Goal: Find contact information: Find specific fact

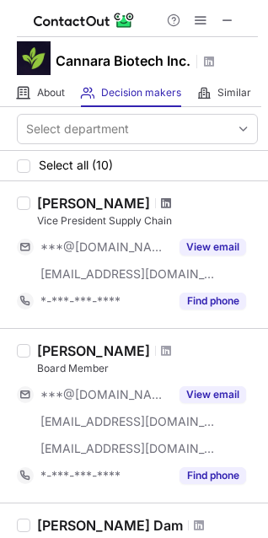
click at [161, 203] on span at bounding box center [166, 204] width 10 height 14
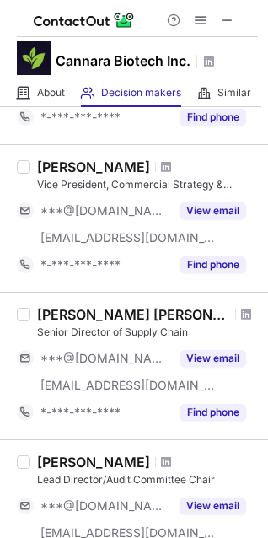
scroll to position [591, 0]
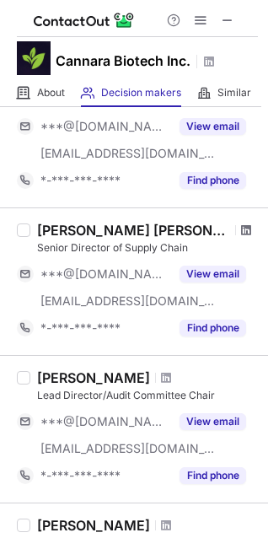
click at [241, 235] on span at bounding box center [246, 231] width 10 height 14
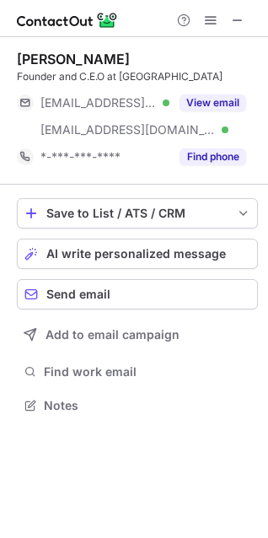
scroll to position [394, 268]
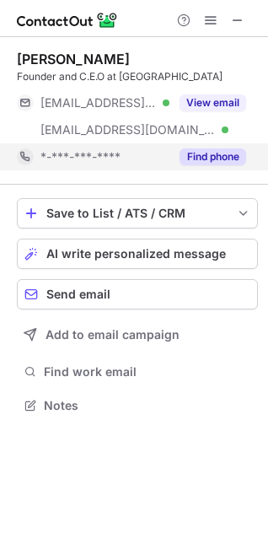
click at [216, 165] on button "Find phone" at bounding box center [213, 157] width 67 height 17
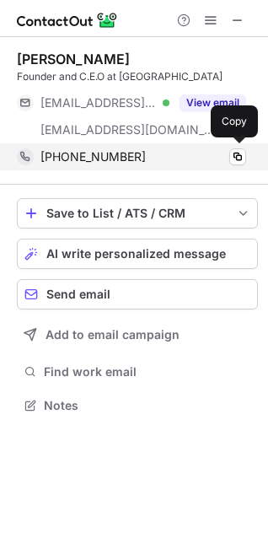
click at [228, 156] on div "+15148300788" at bounding box center [144, 156] width 206 height 15
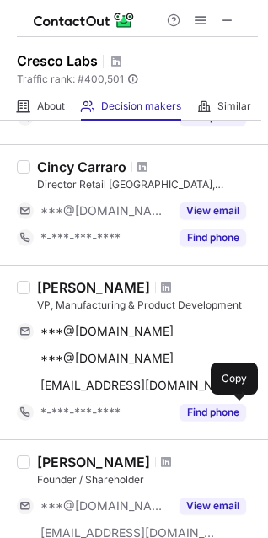
scroll to position [253, 0]
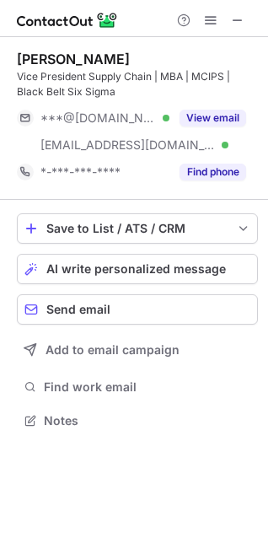
scroll to position [409, 268]
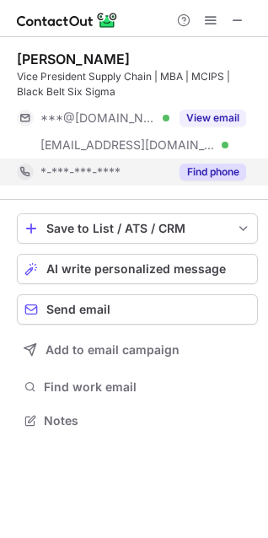
click at [199, 176] on button "Find phone" at bounding box center [213, 172] width 67 height 17
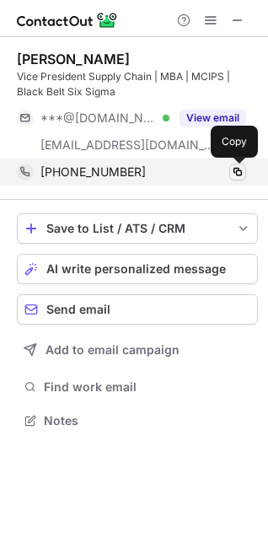
click at [234, 175] on span at bounding box center [238, 172] width 14 height 14
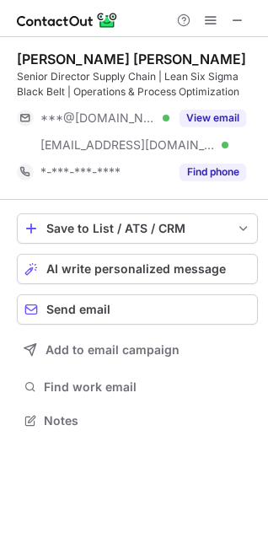
scroll to position [409, 268]
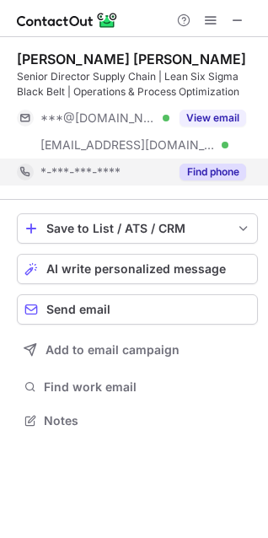
click at [192, 178] on button "Find phone" at bounding box center [213, 172] width 67 height 17
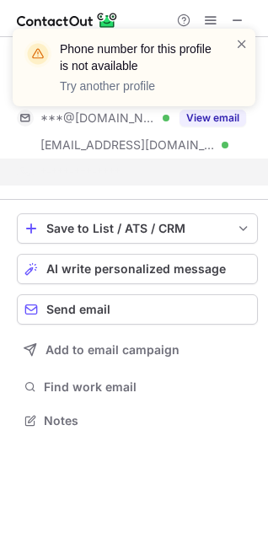
scroll to position [382, 268]
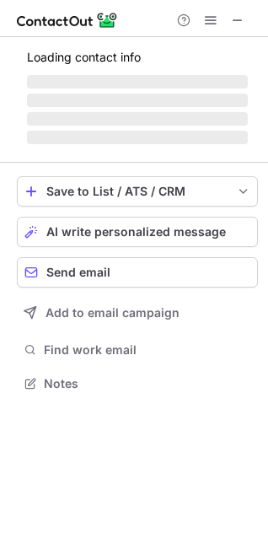
scroll to position [394, 268]
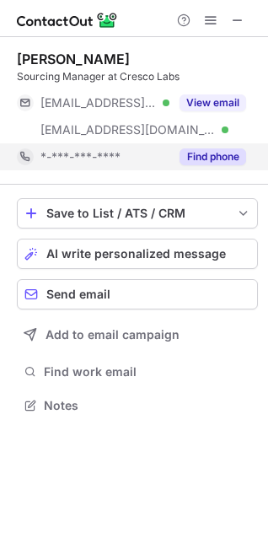
click at [228, 154] on button "Find phone" at bounding box center [213, 157] width 67 height 17
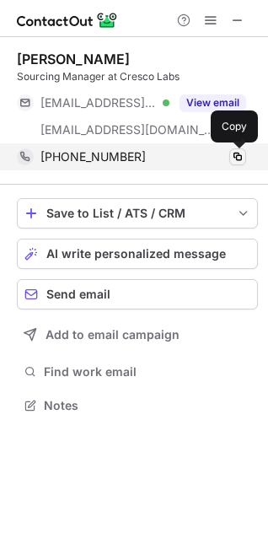
click at [240, 156] on span at bounding box center [238, 157] width 14 height 14
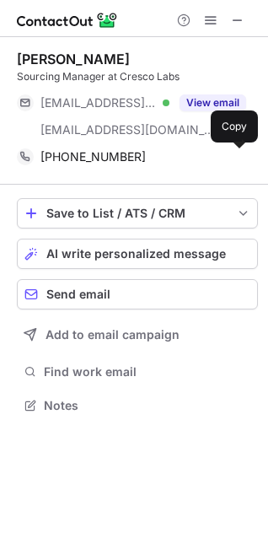
scroll to position [394, 268]
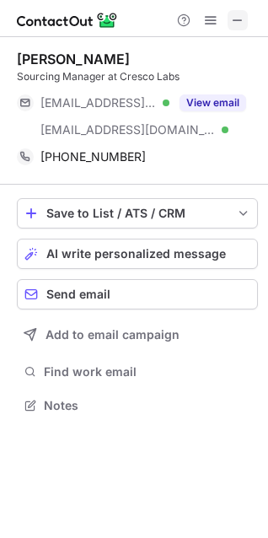
click at [243, 19] on span at bounding box center [238, 21] width 14 height 14
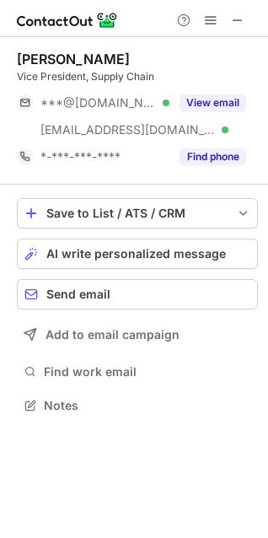
scroll to position [394, 268]
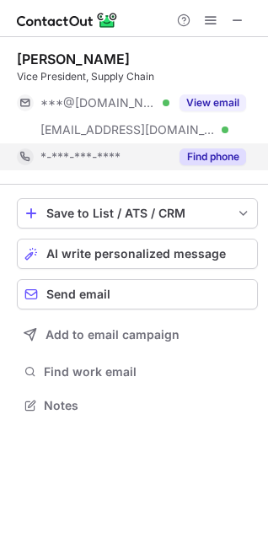
click at [201, 160] on button "Find phone" at bounding box center [213, 157] width 67 height 17
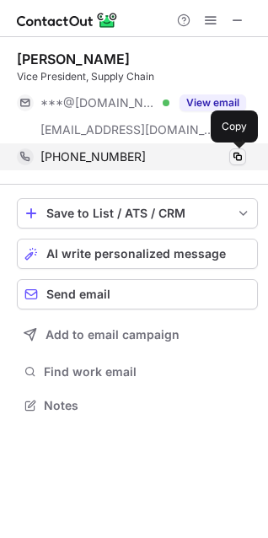
click at [233, 153] on span at bounding box center [238, 157] width 14 height 14
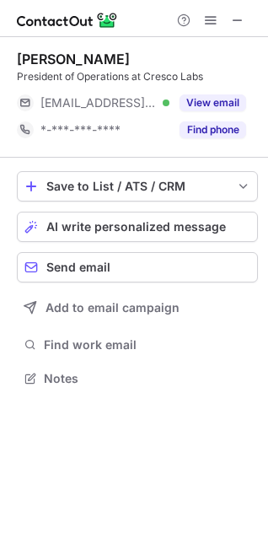
scroll to position [367, 268]
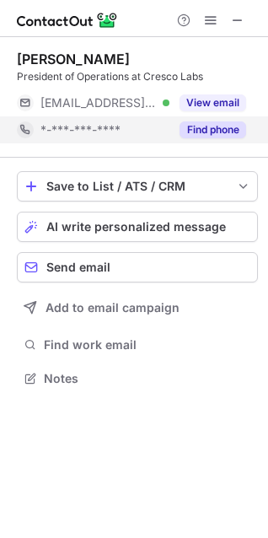
click at [215, 123] on button "Find phone" at bounding box center [213, 130] width 67 height 17
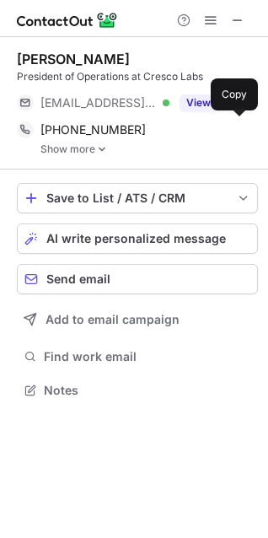
scroll to position [379, 268]
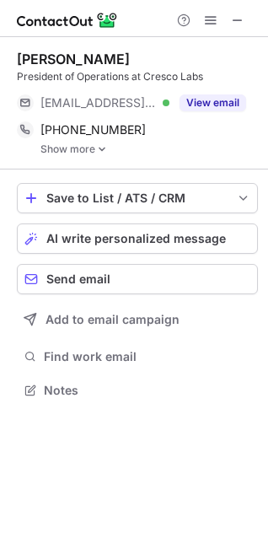
click at [94, 150] on link "Show more" at bounding box center [150, 149] width 218 height 12
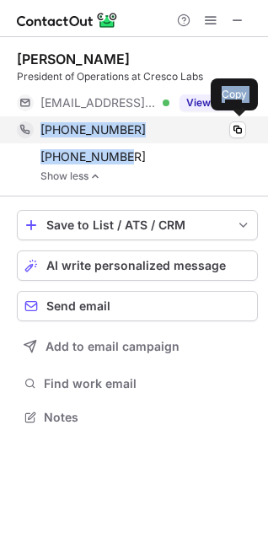
drag, startPoint x: 127, startPoint y: 159, endPoint x: 21, endPoint y: 120, distance: 112.4
click at [21, 120] on div "+15864635955 Copy +15862938107 Copy" at bounding box center [132, 143] width 230 height 54
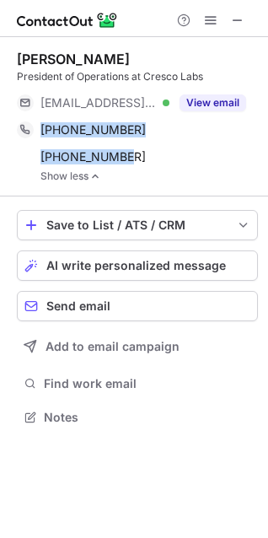
copy div "+15864635955 Copy +15862938107"
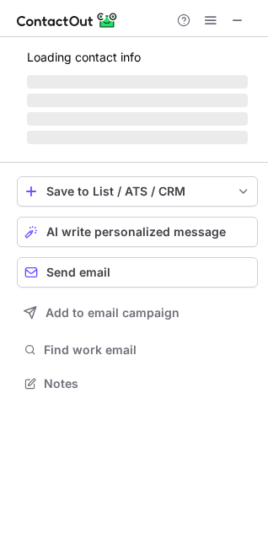
scroll to position [367, 268]
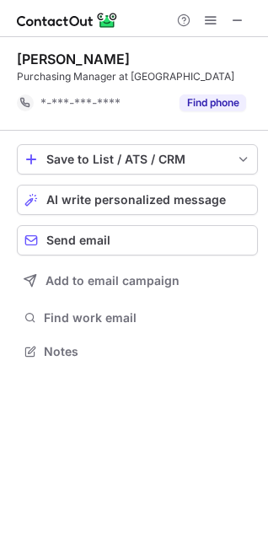
scroll to position [340, 268]
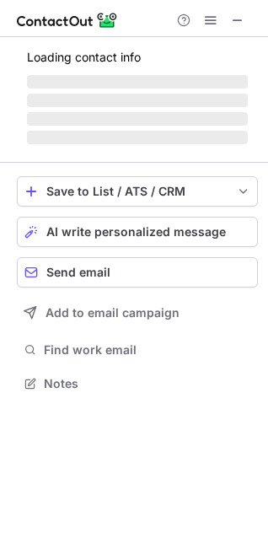
scroll to position [394, 268]
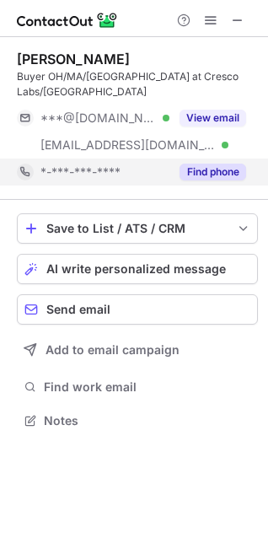
click at [210, 164] on button "Find phone" at bounding box center [213, 172] width 67 height 17
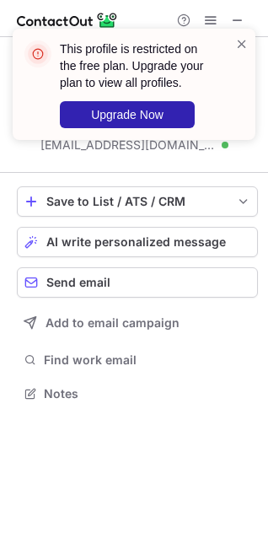
scroll to position [367, 268]
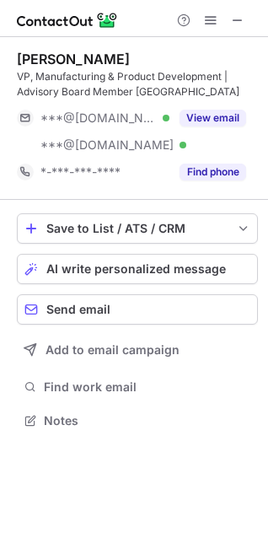
scroll to position [409, 268]
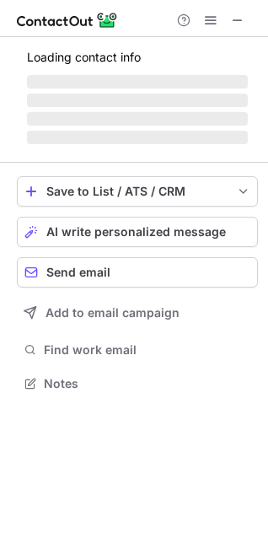
scroll to position [367, 268]
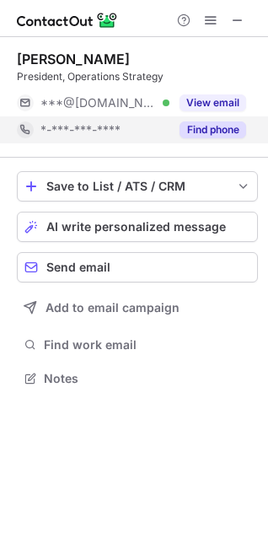
click at [203, 138] on button "Find phone" at bounding box center [213, 130] width 67 height 17
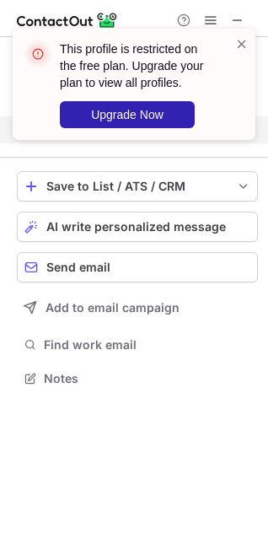
scroll to position [340, 268]
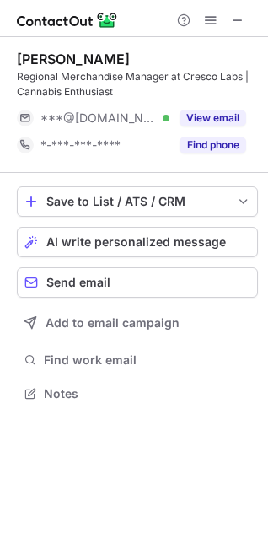
scroll to position [382, 268]
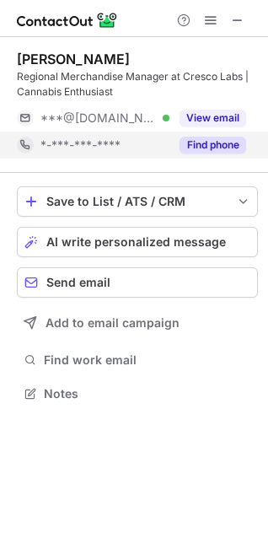
click at [214, 145] on button "Find phone" at bounding box center [213, 145] width 67 height 17
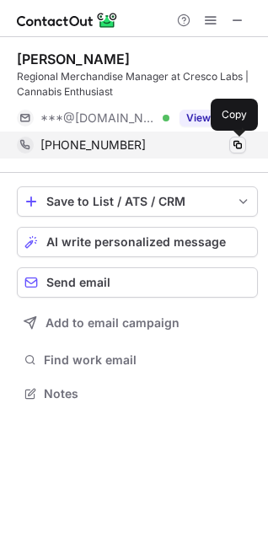
click at [234, 143] on span at bounding box center [238, 145] width 14 height 14
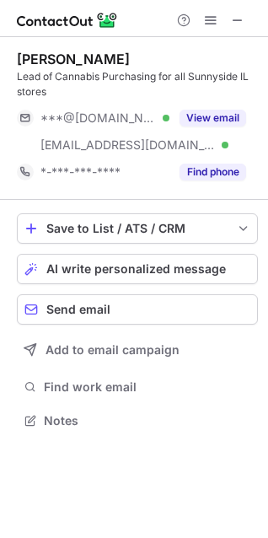
scroll to position [409, 268]
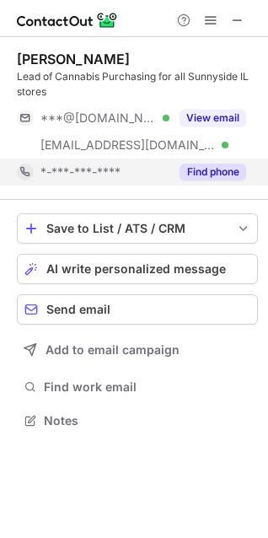
click at [200, 164] on button "Find phone" at bounding box center [213, 172] width 67 height 17
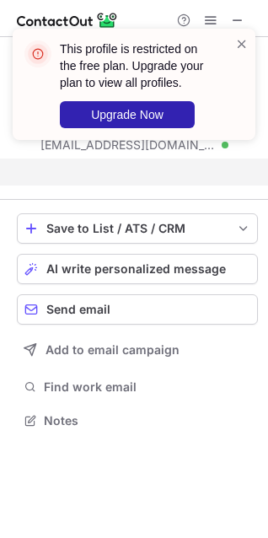
scroll to position [382, 268]
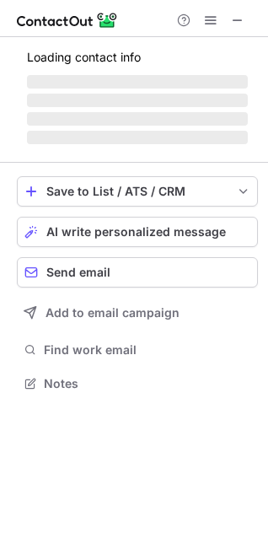
scroll to position [367, 268]
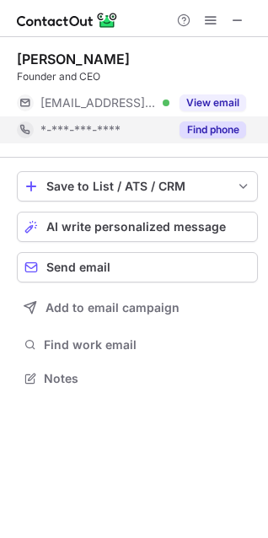
click at [202, 124] on button "Find phone" at bounding box center [213, 130] width 67 height 17
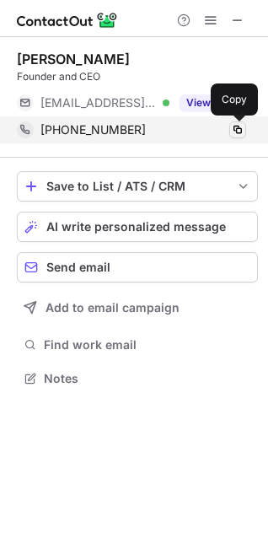
click at [236, 131] on span at bounding box center [238, 130] width 14 height 14
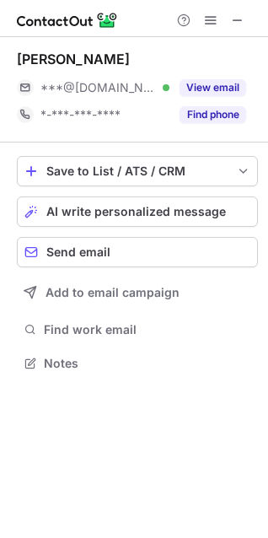
scroll to position [352, 268]
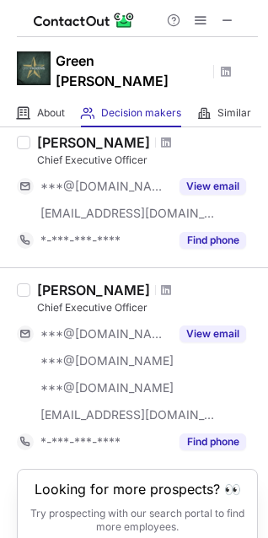
scroll to position [1266, 0]
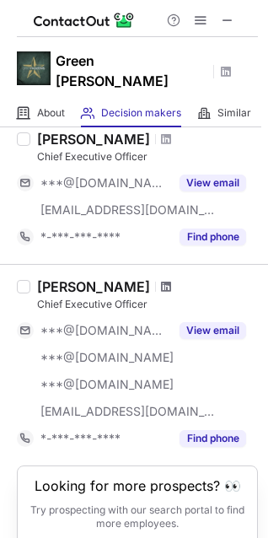
click at [161, 280] on span at bounding box center [166, 287] width 10 height 14
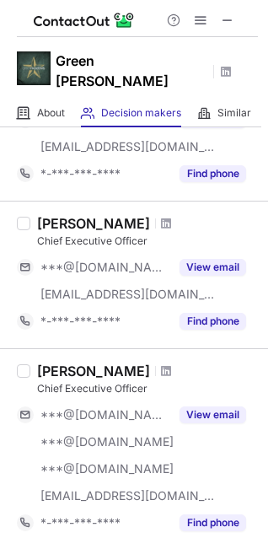
scroll to position [1097, 0]
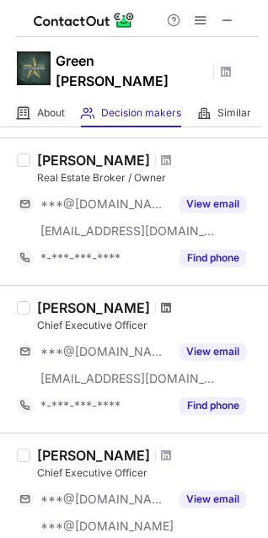
click at [161, 301] on span at bounding box center [166, 308] width 10 height 14
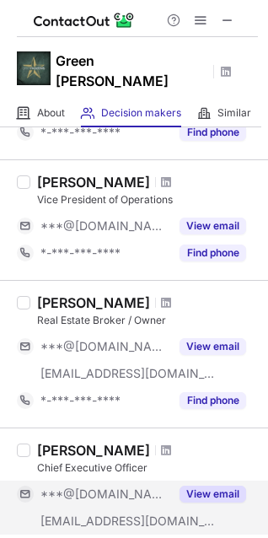
scroll to position [928, 0]
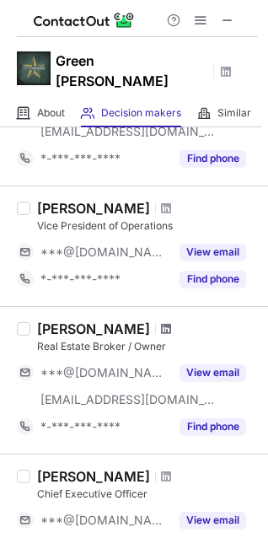
click at [161, 322] on span at bounding box center [166, 329] width 10 height 14
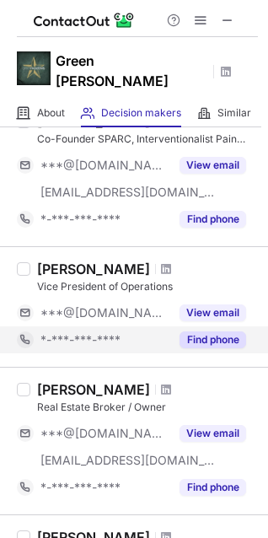
scroll to position [844, 0]
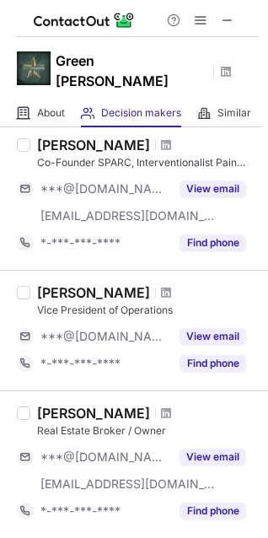
click at [178, 288] on div at bounding box center [166, 293] width 23 height 10
click at [171, 286] on span at bounding box center [166, 293] width 10 height 14
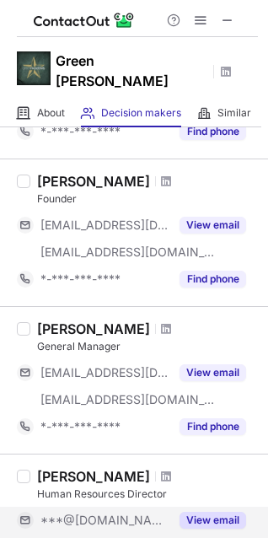
scroll to position [253, 0]
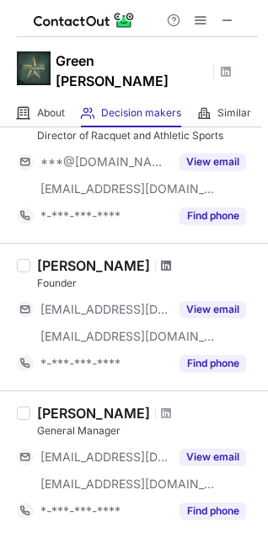
click at [161, 259] on span at bounding box center [166, 266] width 10 height 14
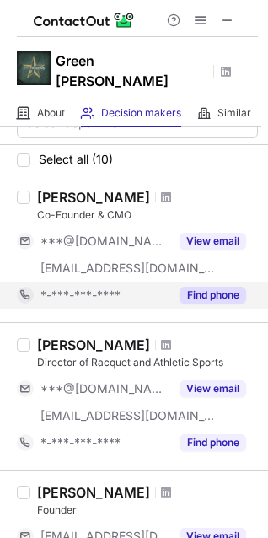
scroll to position [0, 0]
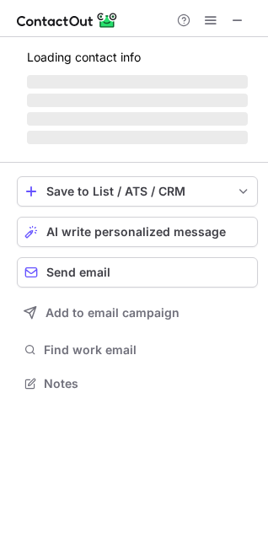
scroll to position [421, 268]
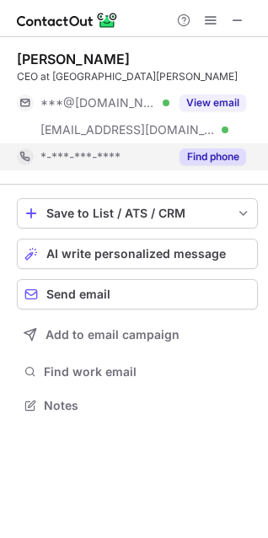
click at [221, 159] on button "Find phone" at bounding box center [213, 157] width 67 height 17
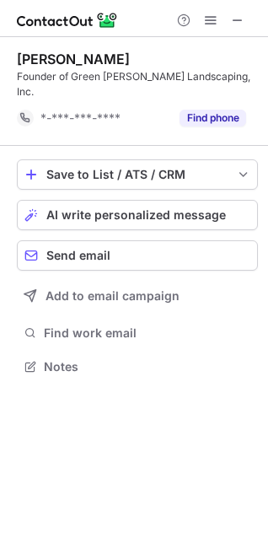
scroll to position [340, 268]
